Goal: Complete application form

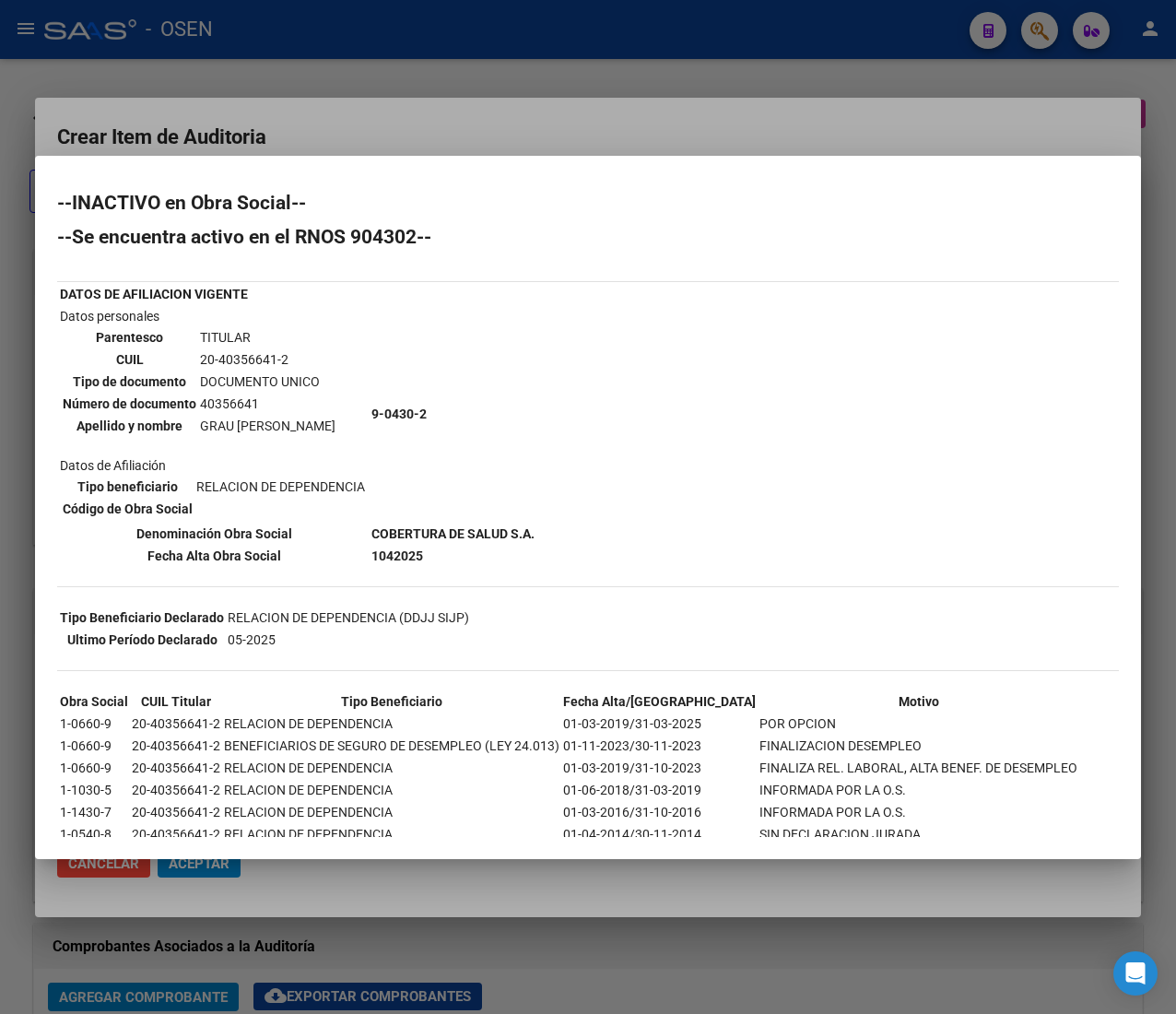
scroll to position [0, 269]
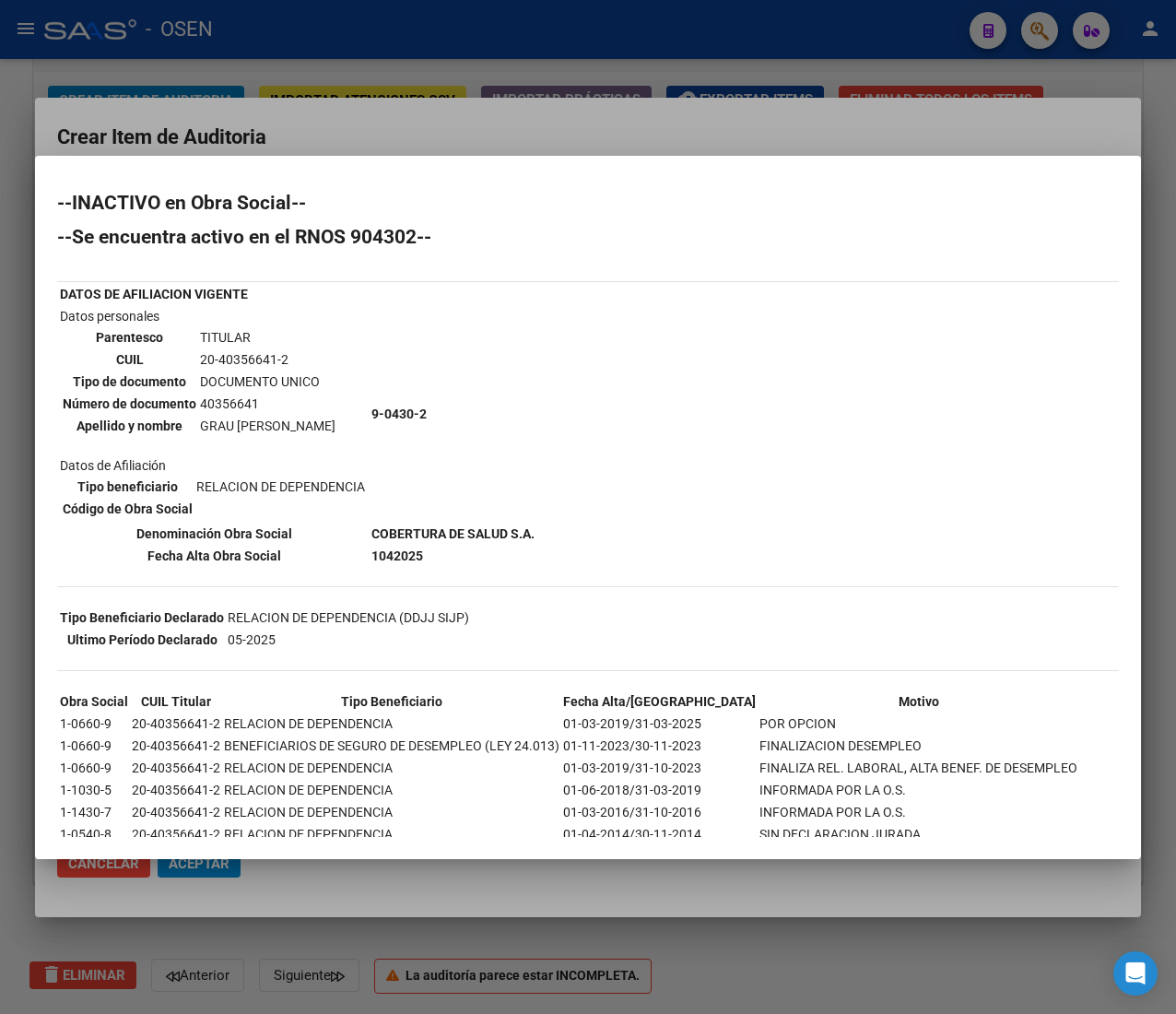
click at [563, 112] on div at bounding box center [588, 507] width 1176 height 1014
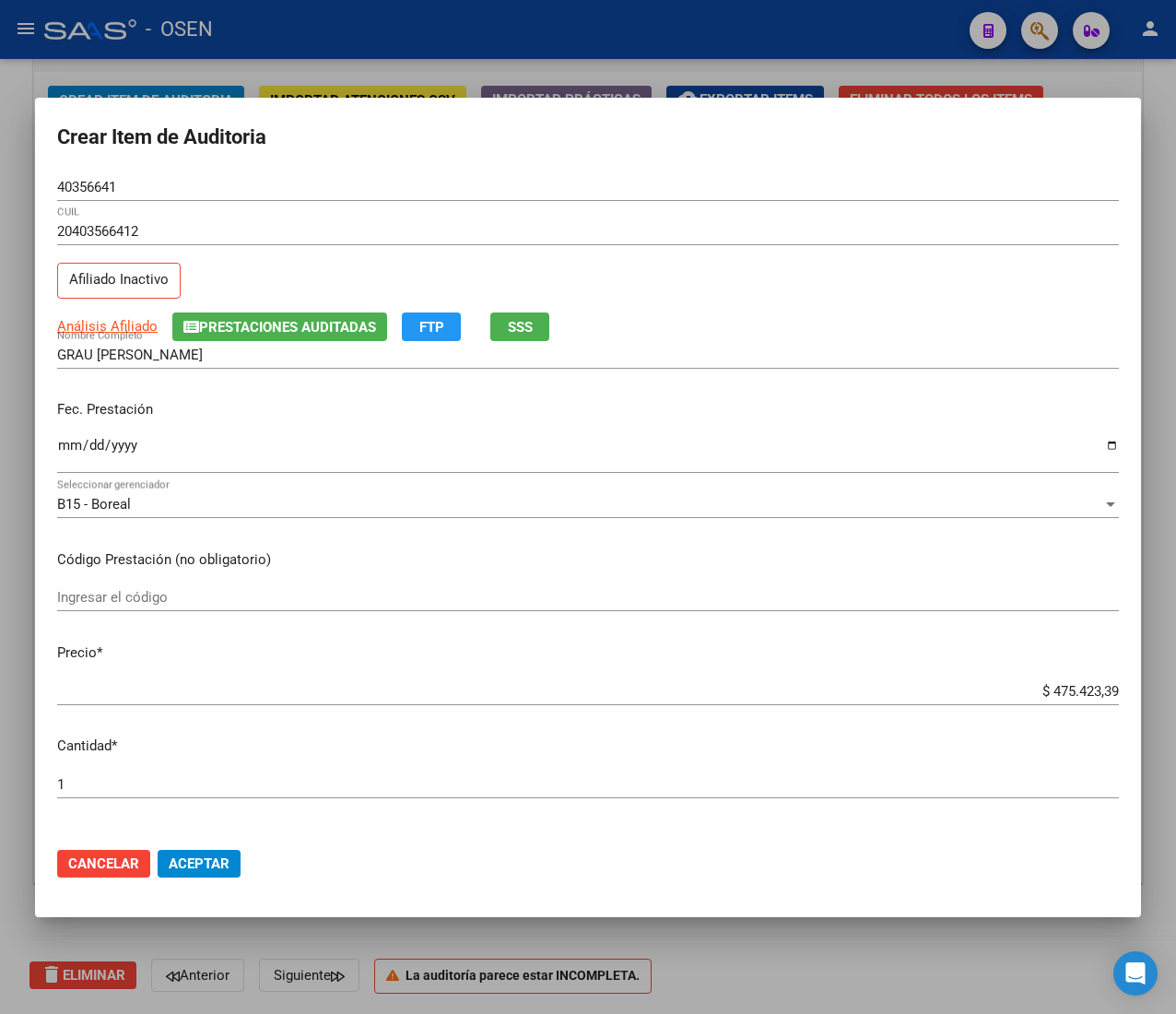
click at [1071, 693] on input "$ 475.423,39" at bounding box center [588, 691] width 1062 height 16
type input "$ 0,02"
type input "$ 0,21"
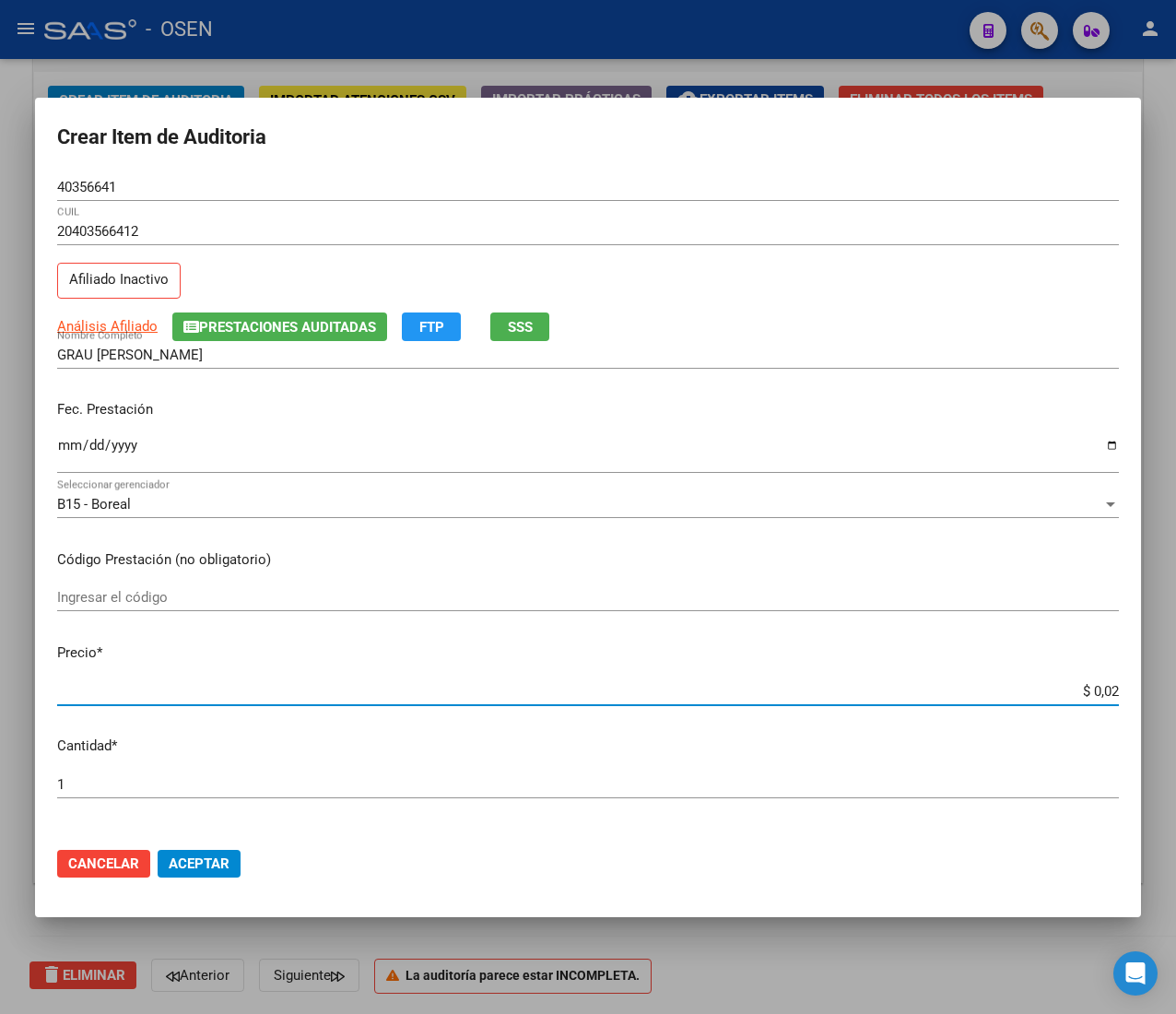
type input "$ 0,21"
type input "$ 2,10"
type input "$ 21,06"
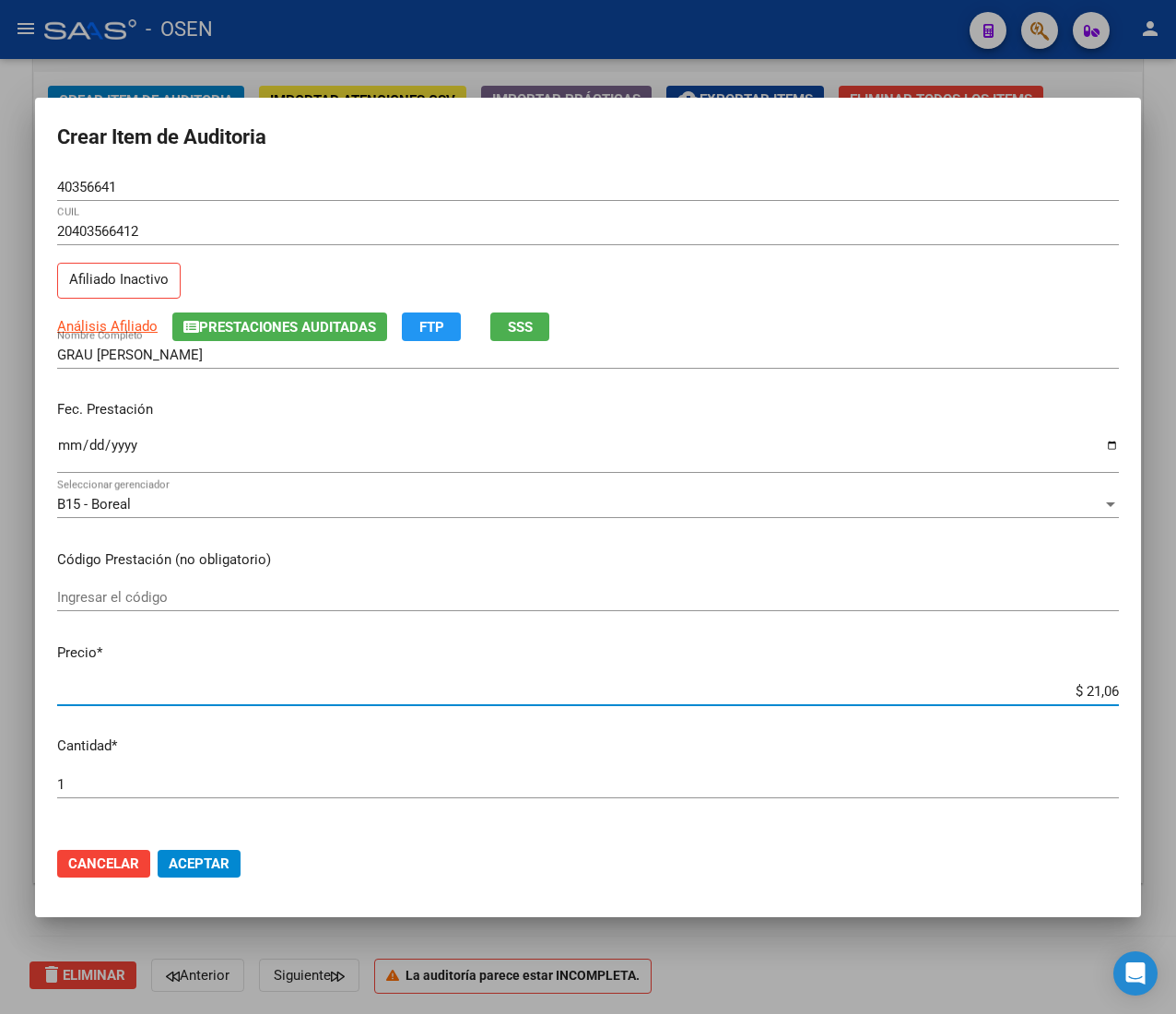
type input "$ 210,68"
type input "$ 2.106,80"
type input "$ 21.068,05"
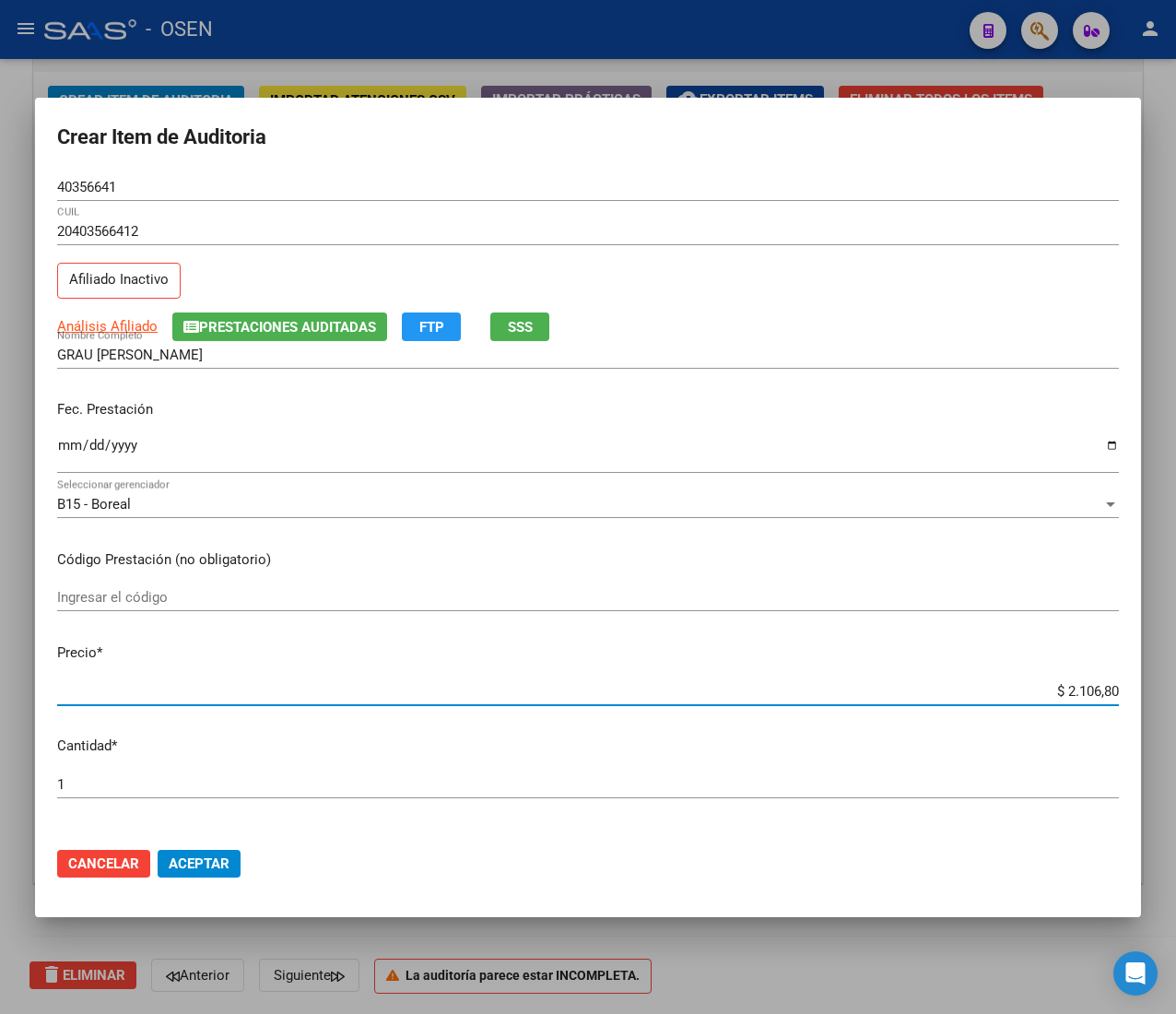
type input "$ 21.068,05"
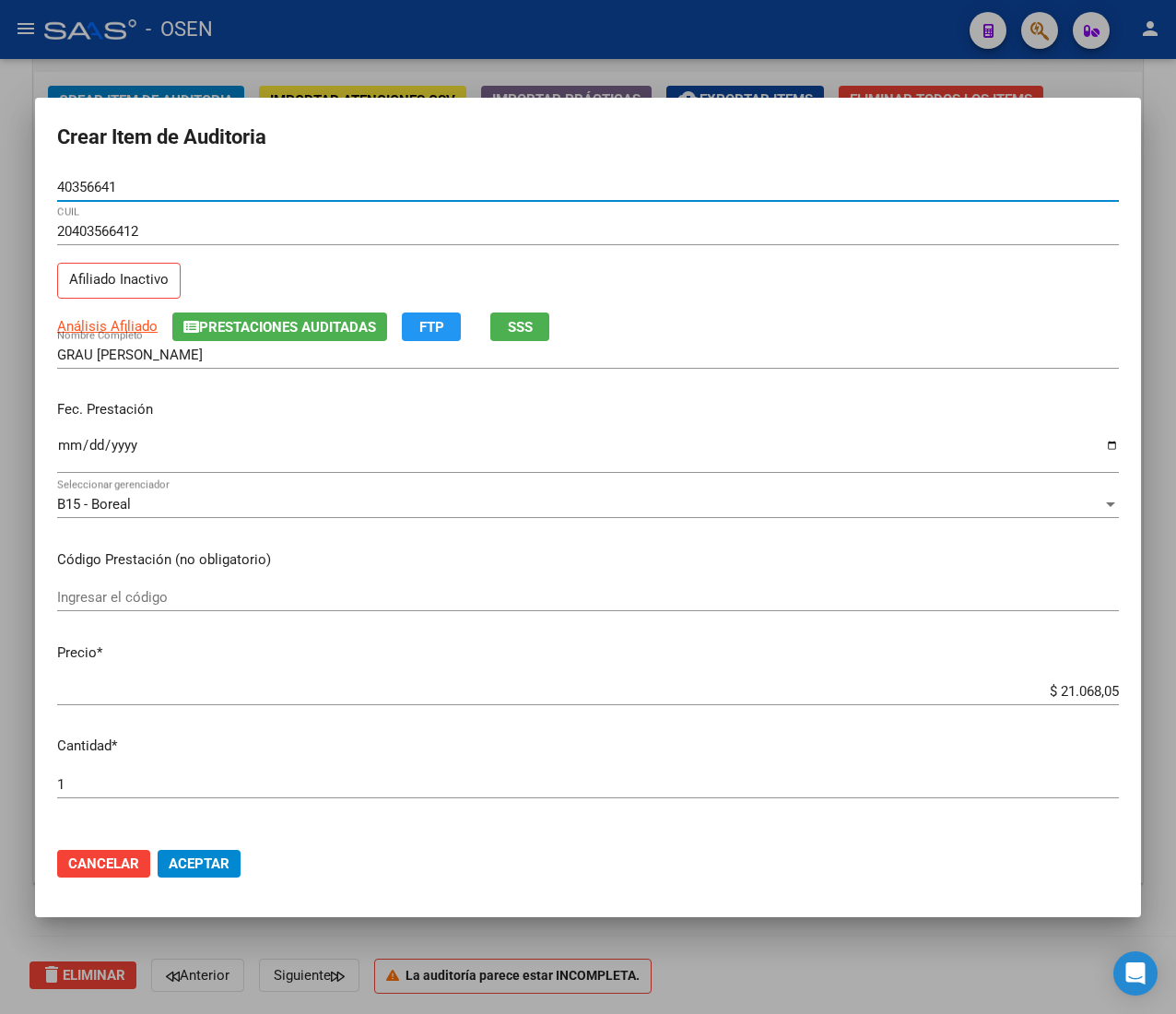
click at [104, 188] on input "40356641" at bounding box center [588, 186] width 1062 height 16
drag, startPoint x: 181, startPoint y: 859, endPoint x: 196, endPoint y: 869, distance: 18.0
click at [182, 859] on span "Aceptar" at bounding box center [199, 863] width 61 height 16
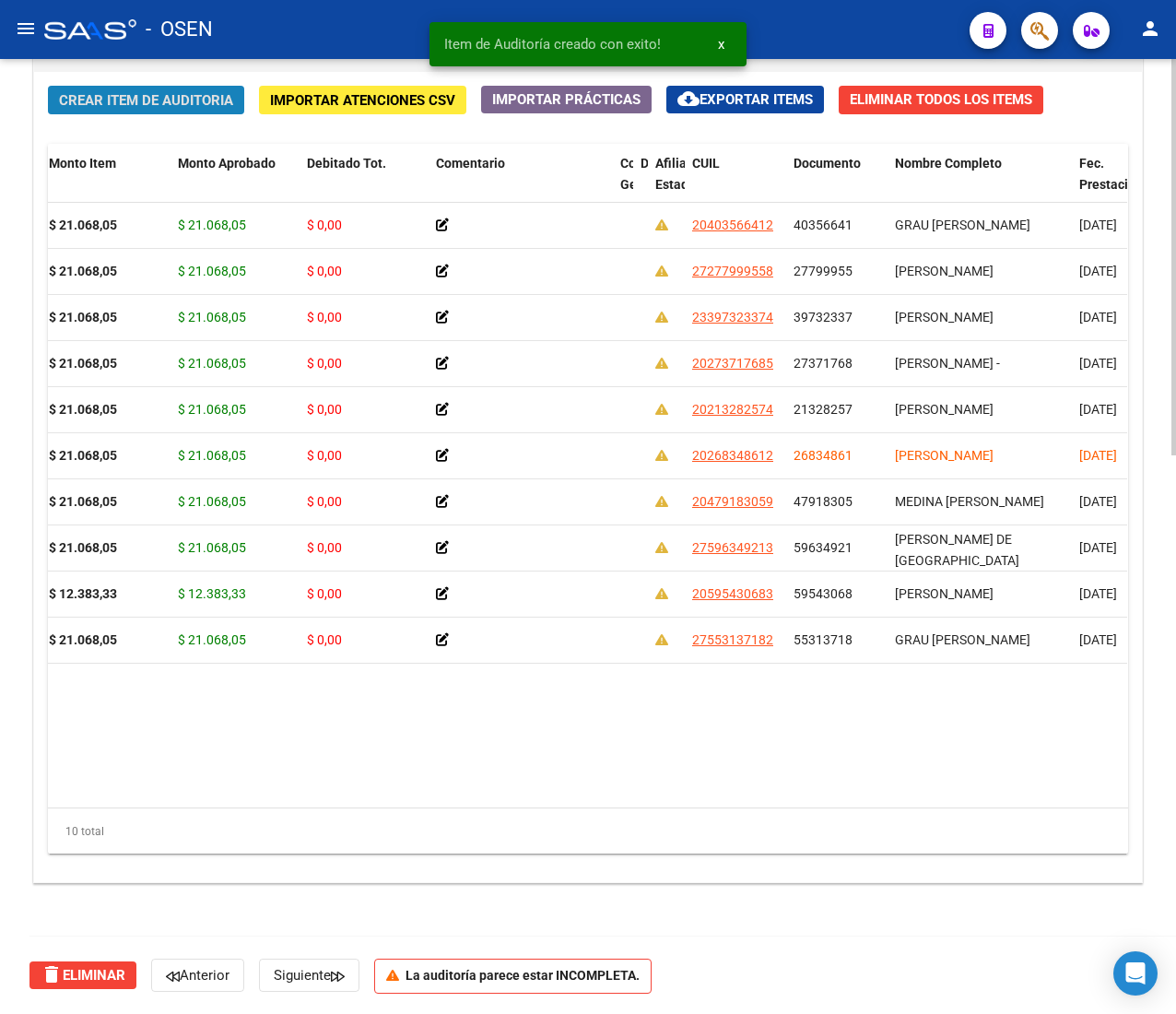
click at [157, 92] on span "Crear Item de Auditoria" at bounding box center [145, 100] width 174 height 16
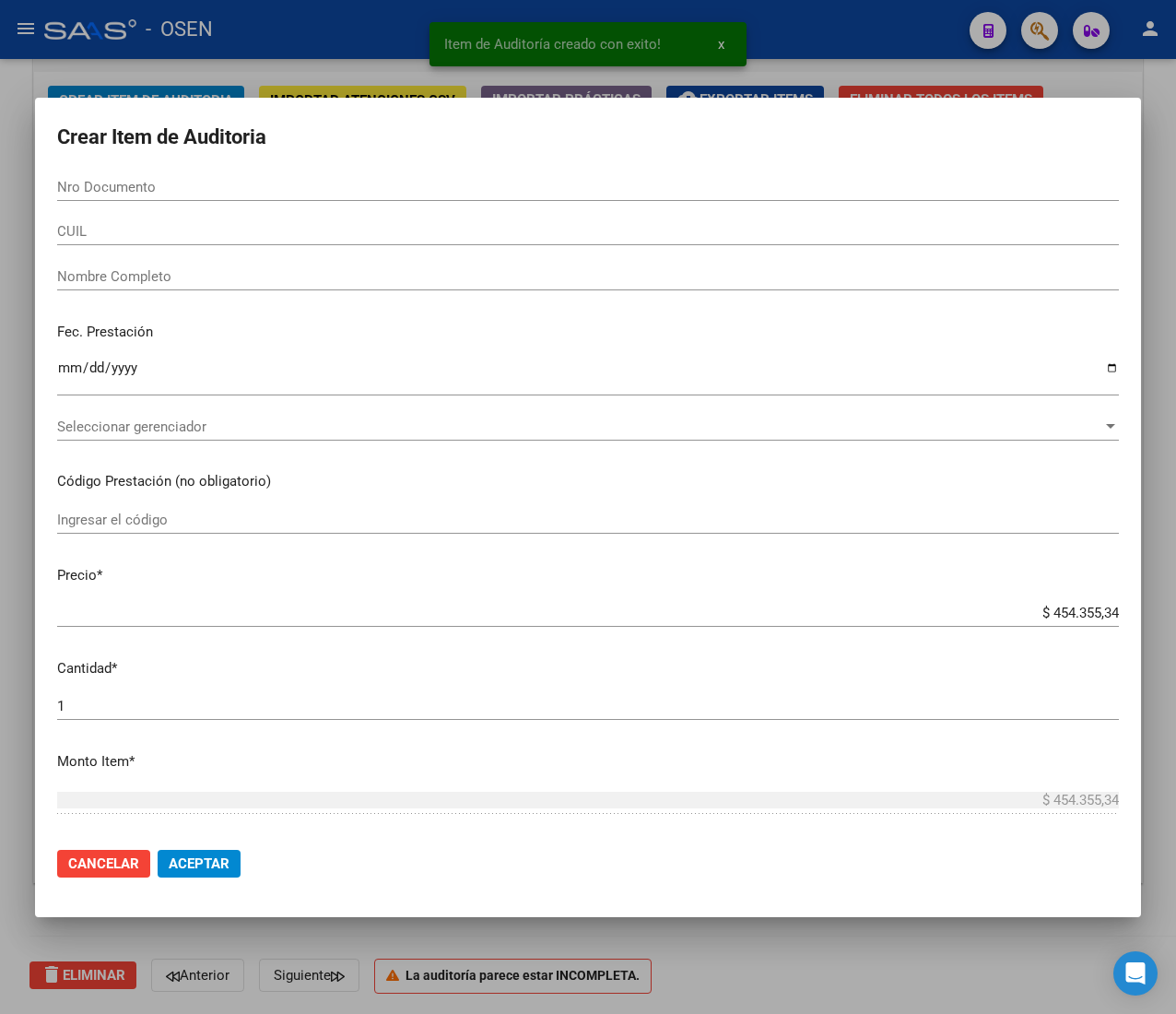
click at [130, 228] on input "CUIL" at bounding box center [588, 231] width 1062 height 16
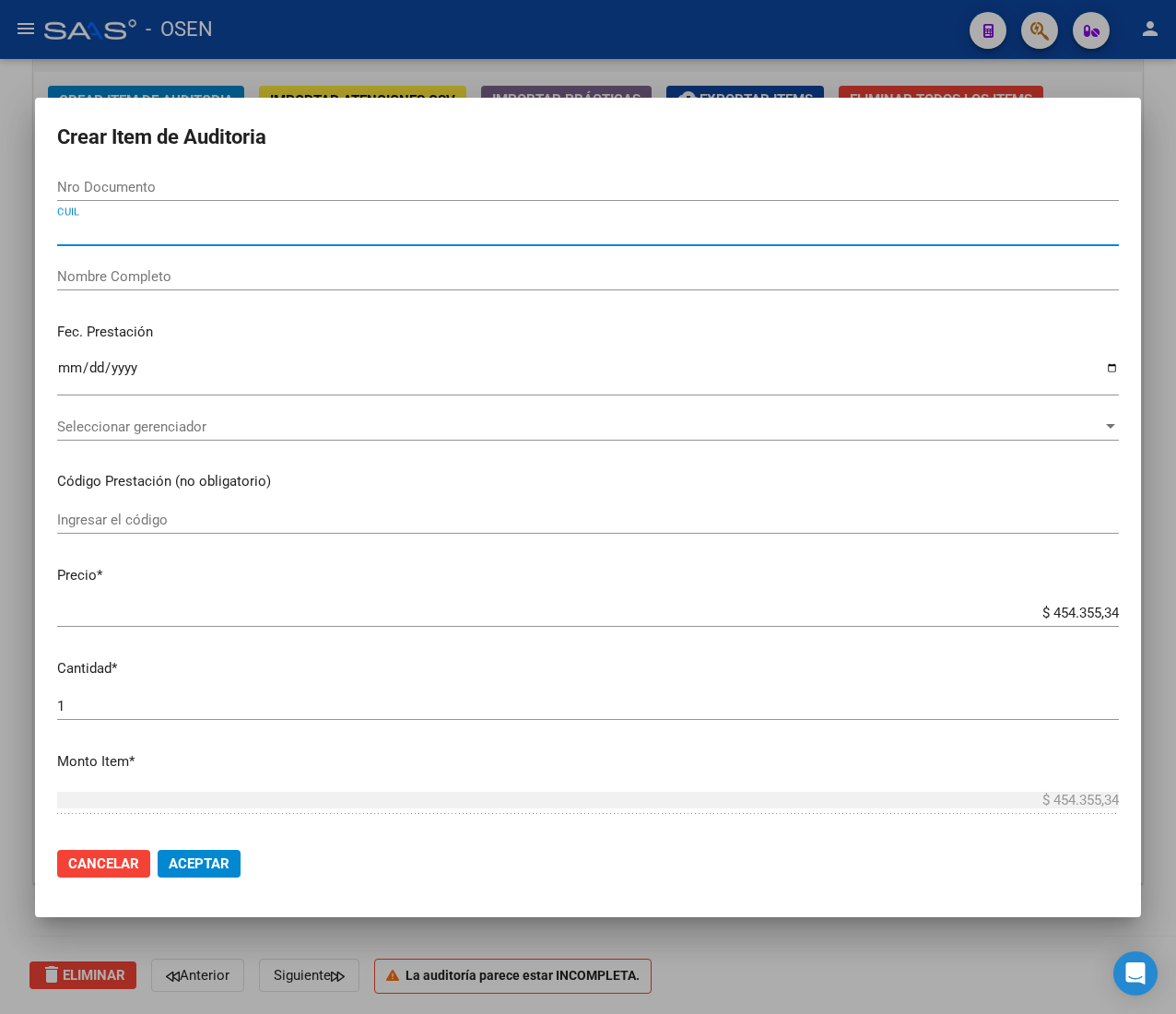
paste input "20376559042"
type input "20376559042"
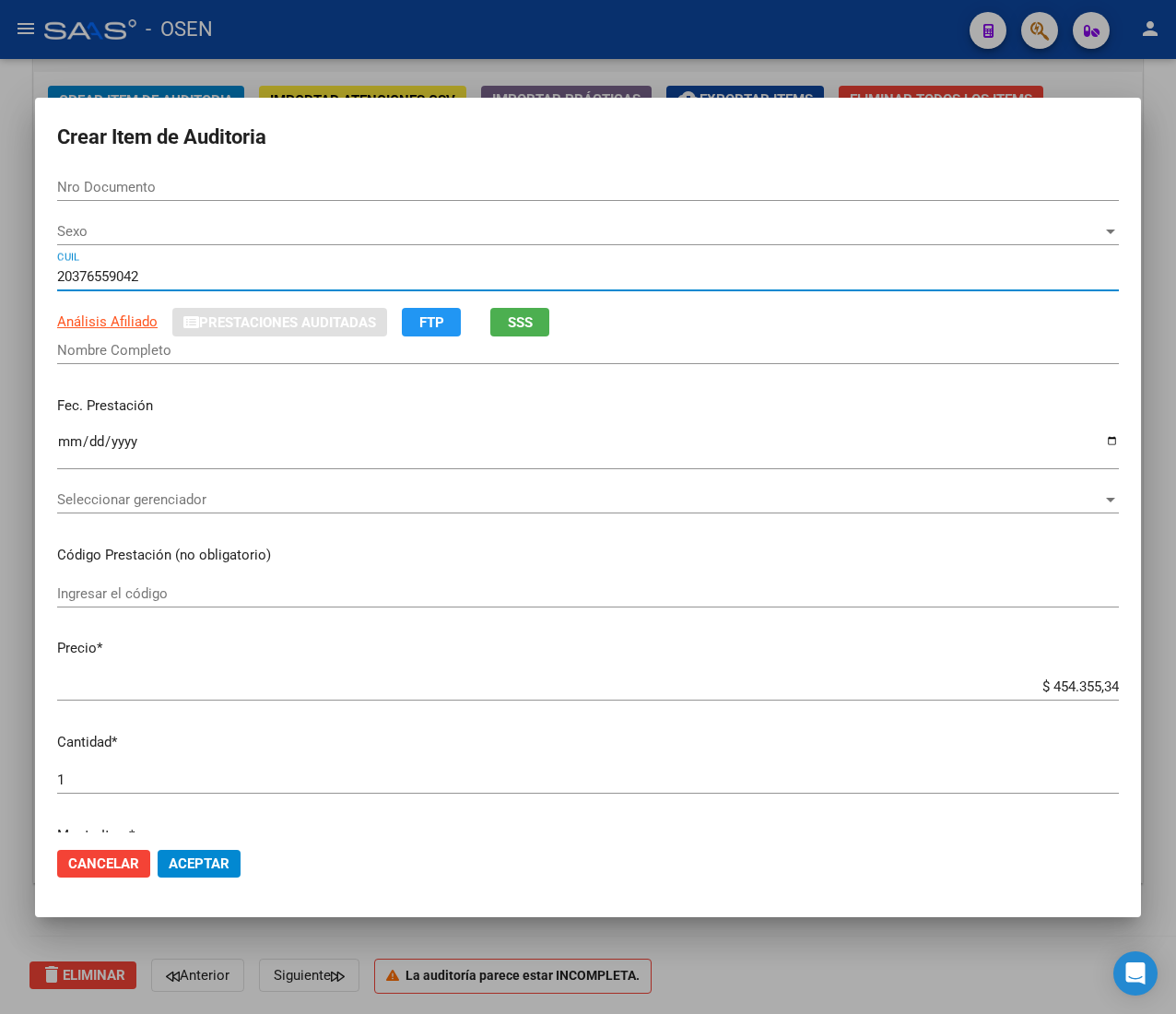
type input "37655904"
type input "[PERSON_NAME]"
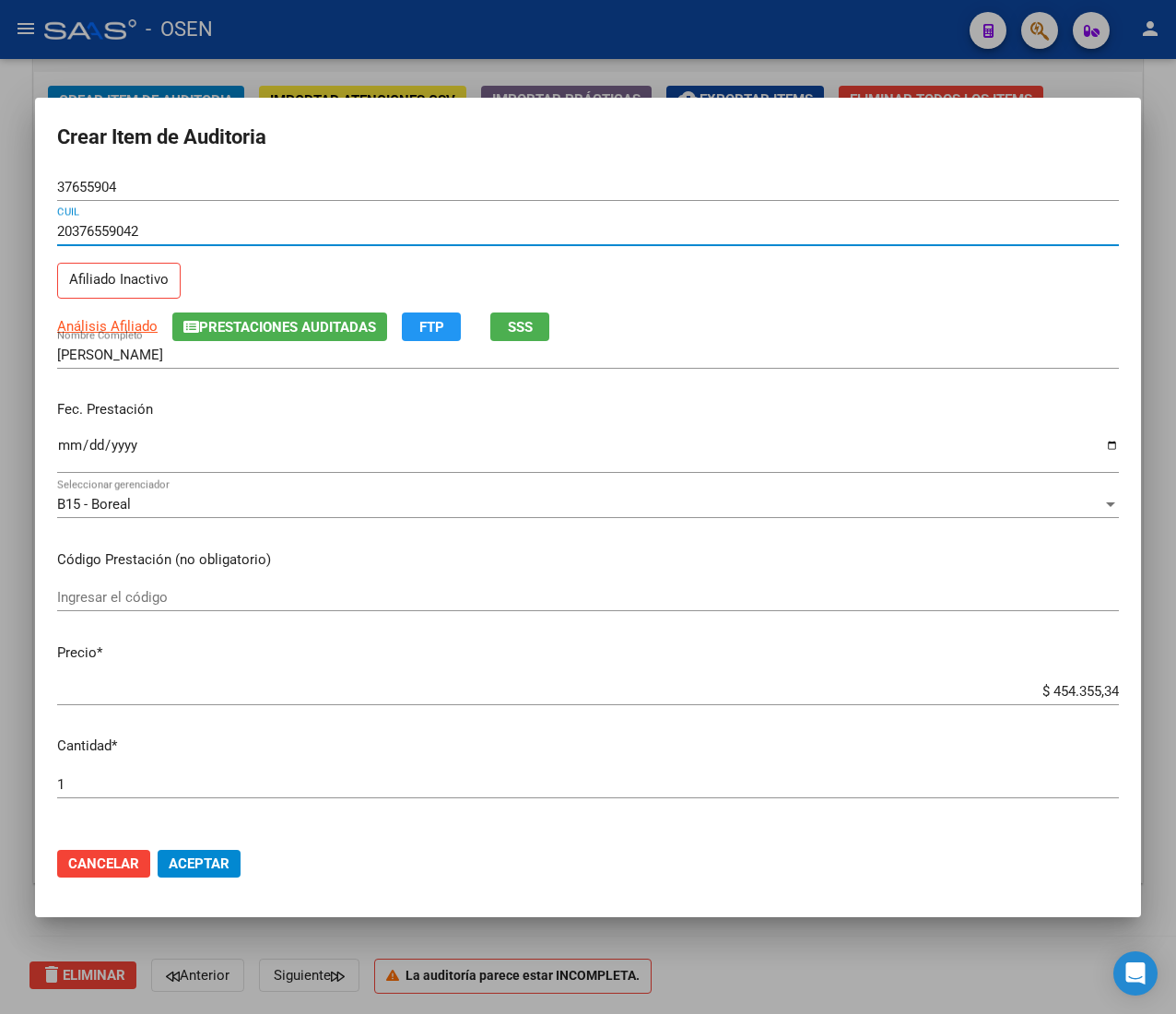
type input "20376559042"
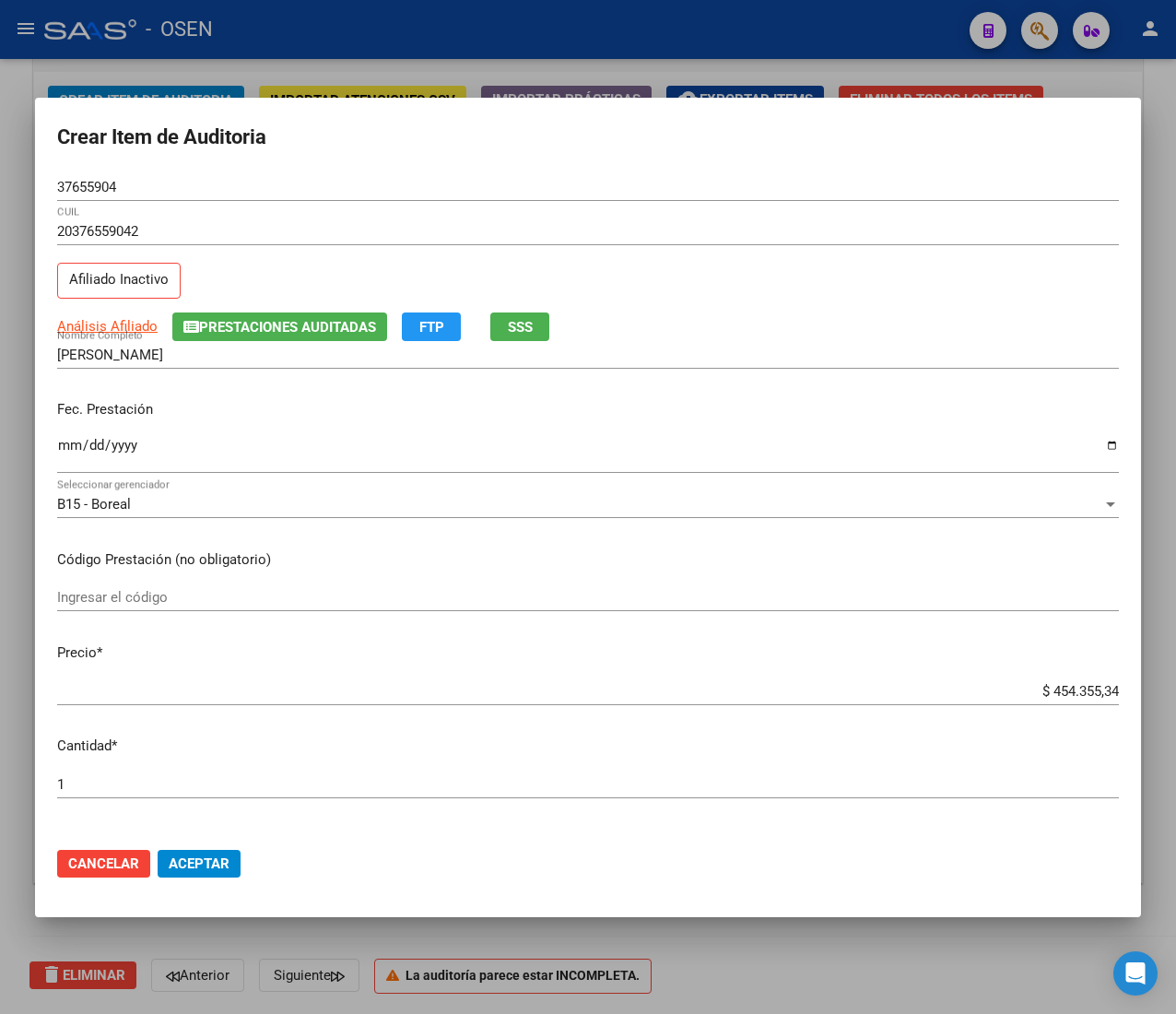
click at [75, 441] on input "Ingresar la fecha" at bounding box center [588, 452] width 1062 height 29
type input "[DATE]"
